Goal: Transaction & Acquisition: Purchase product/service

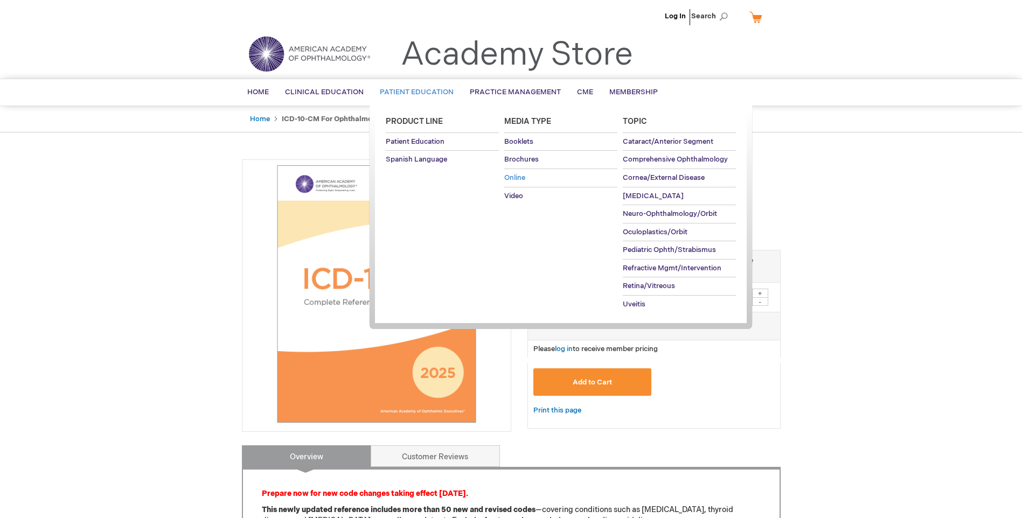
click at [516, 178] on span "Online" at bounding box center [514, 177] width 21 height 9
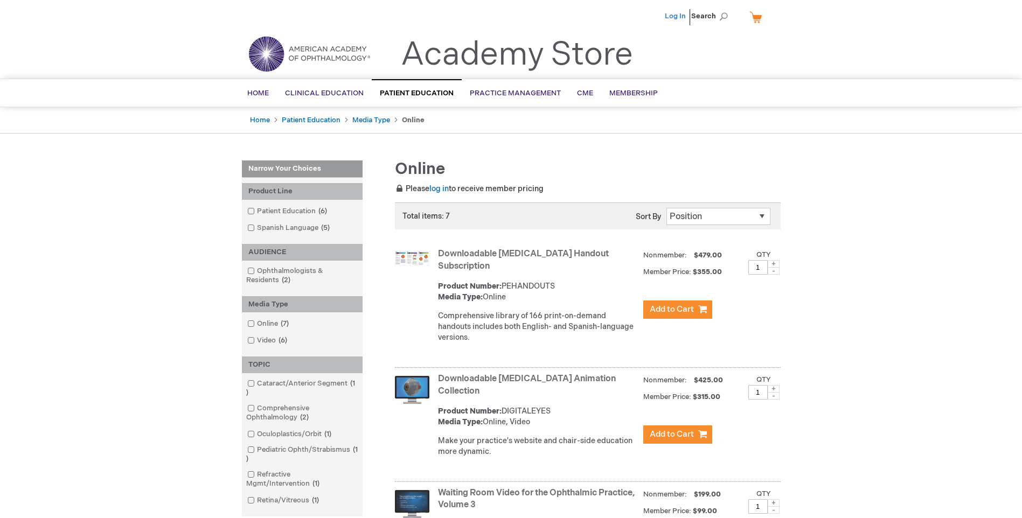
click at [673, 14] on link "Log In" at bounding box center [675, 16] width 21 height 9
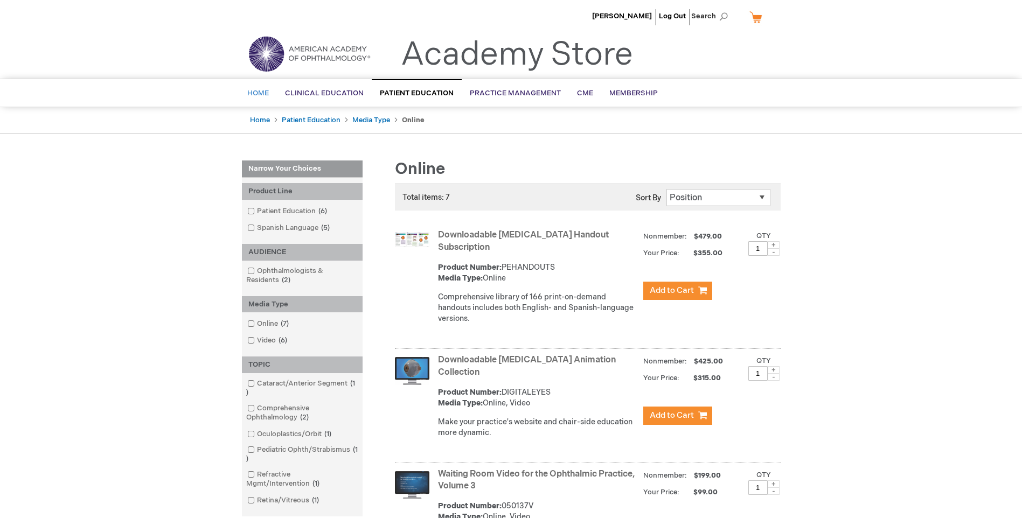
click at [257, 92] on span "Home" at bounding box center [258, 93] width 22 height 9
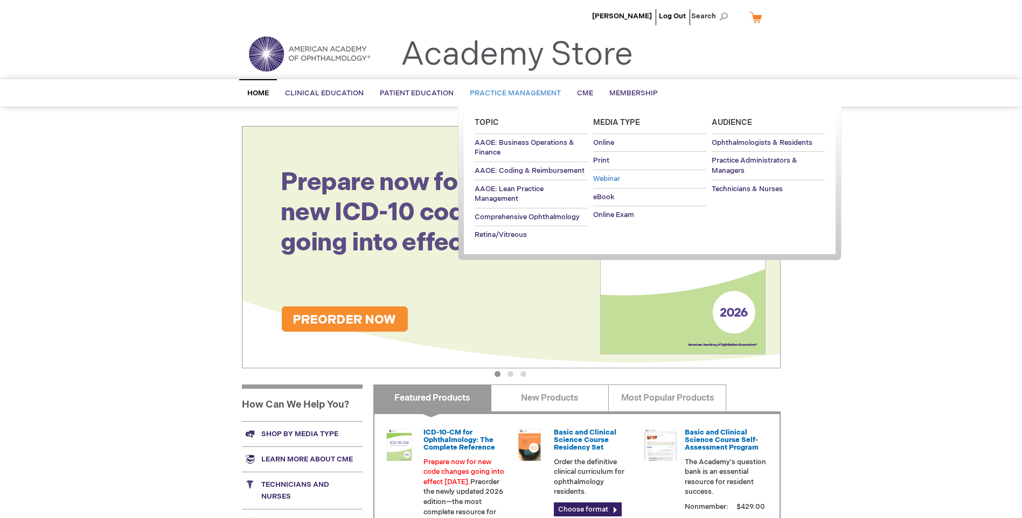
click at [612, 180] on span "Webinar" at bounding box center [606, 178] width 27 height 9
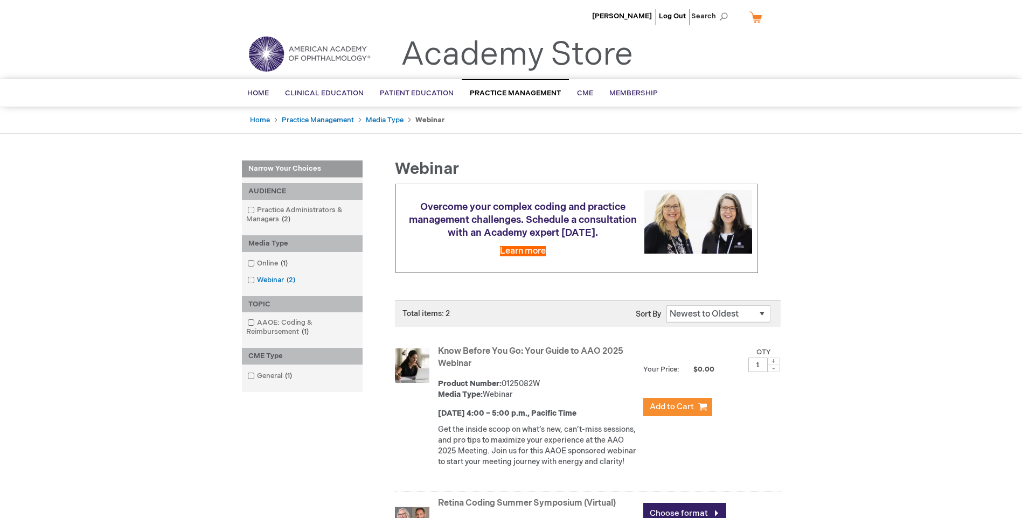
click at [257, 283] on span at bounding box center [257, 280] width 0 height 9
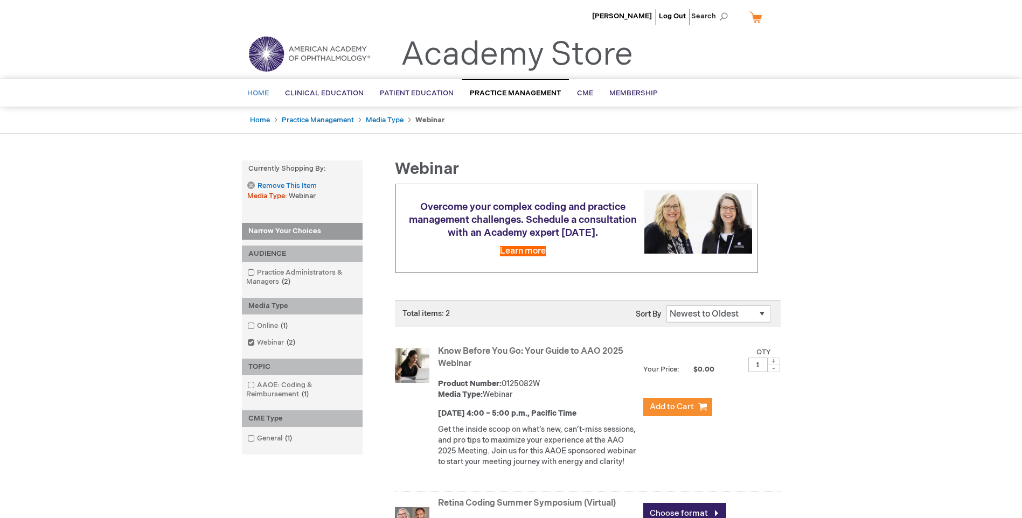
click at [261, 92] on span "Home" at bounding box center [258, 93] width 22 height 9
